Goal: Task Accomplishment & Management: Complete application form

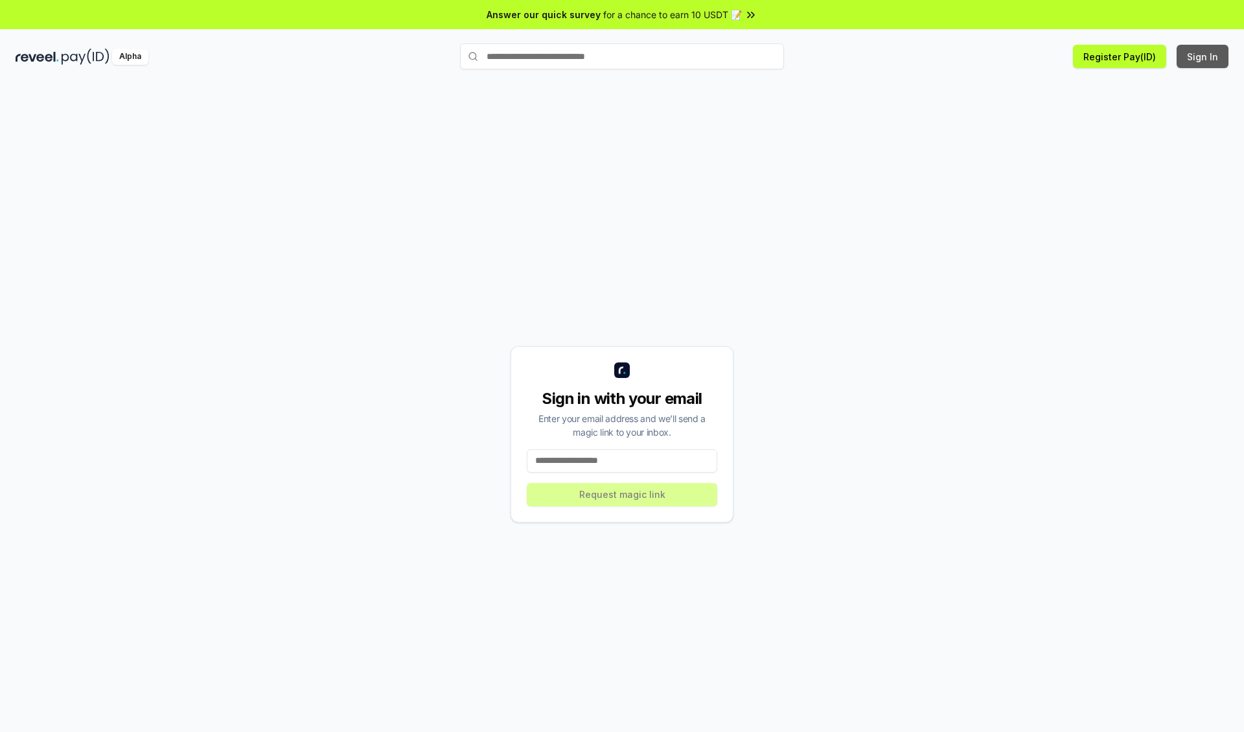
click at [1203, 56] on button "Sign In" at bounding box center [1203, 56] width 52 height 23
type input "**********"
click at [622, 494] on button "Request magic link" at bounding box center [622, 494] width 191 height 23
